Goal: Transaction & Acquisition: Purchase product/service

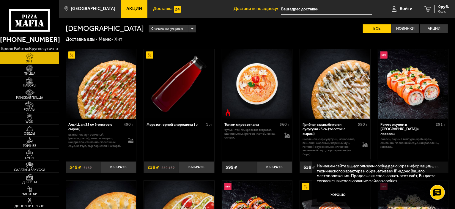
click at [155, 8] on span "Доставка" at bounding box center [163, 9] width 20 height 4
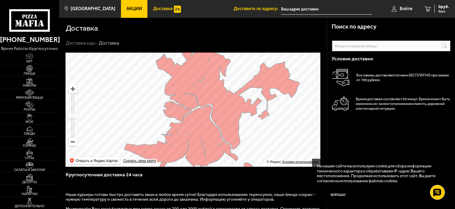
drag, startPoint x: 197, startPoint y: 102, endPoint x: 243, endPoint y: 119, distance: 48.6
click at [243, 119] on ymaps at bounding box center [193, 110] width 255 height 114
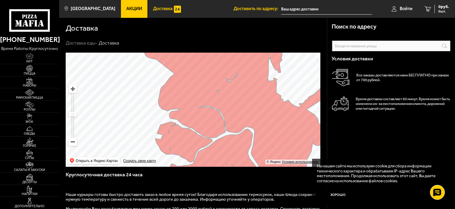
drag, startPoint x: 183, startPoint y: 97, endPoint x: 233, endPoint y: 130, distance: 59.4
click at [233, 130] on ymaps at bounding box center [193, 110] width 255 height 114
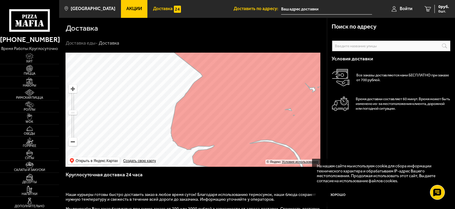
drag, startPoint x: 194, startPoint y: 108, endPoint x: 239, endPoint y: 141, distance: 56.5
click at [239, 141] on ymaps at bounding box center [193, 110] width 255 height 114
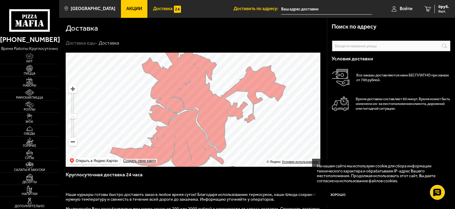
drag, startPoint x: 236, startPoint y: 129, endPoint x: 194, endPoint y: 95, distance: 54.7
click at [194, 95] on ymaps at bounding box center [193, 110] width 255 height 114
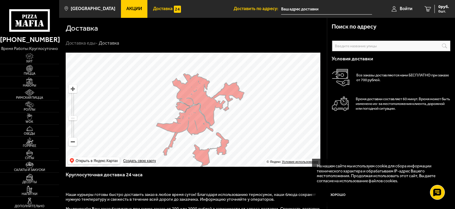
click at [342, 46] on input "text" at bounding box center [391, 45] width 119 height 11
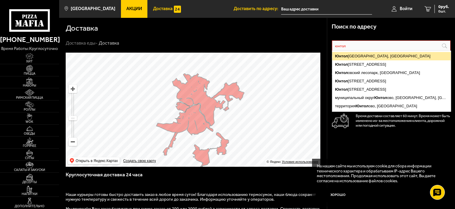
click at [364, 57] on ymaps "[PERSON_NAME][GEOGRAPHIC_DATA], [GEOGRAPHIC_DATA]" at bounding box center [391, 56] width 119 height 8
type input "[GEOGRAPHIC_DATA]"
